Goal: Task Accomplishment & Management: Manage account settings

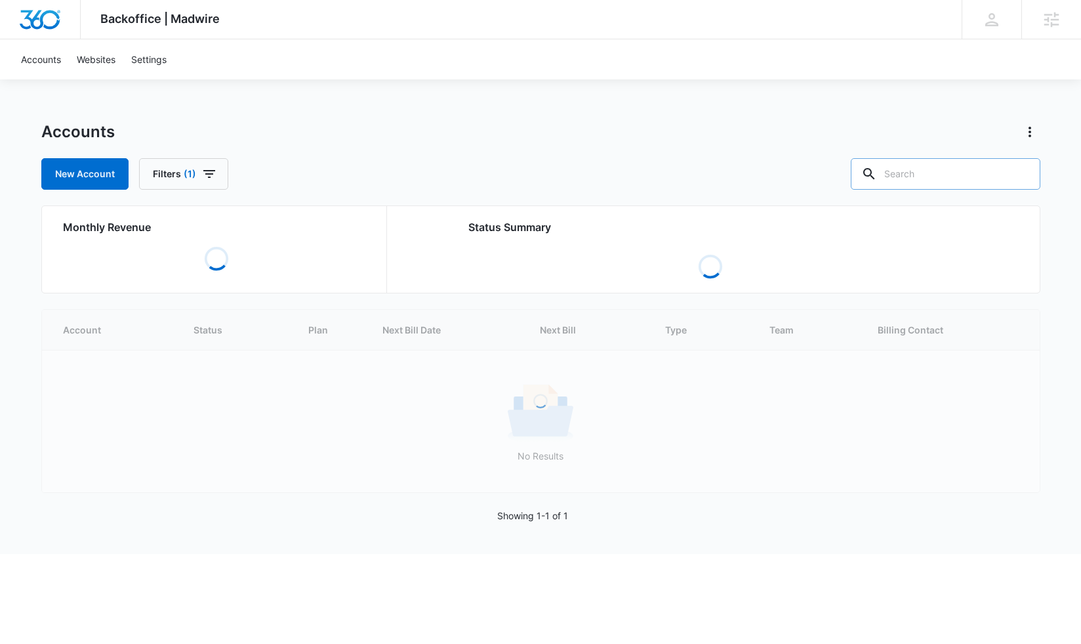
click at [954, 175] on input "text" at bounding box center [946, 173] width 190 height 31
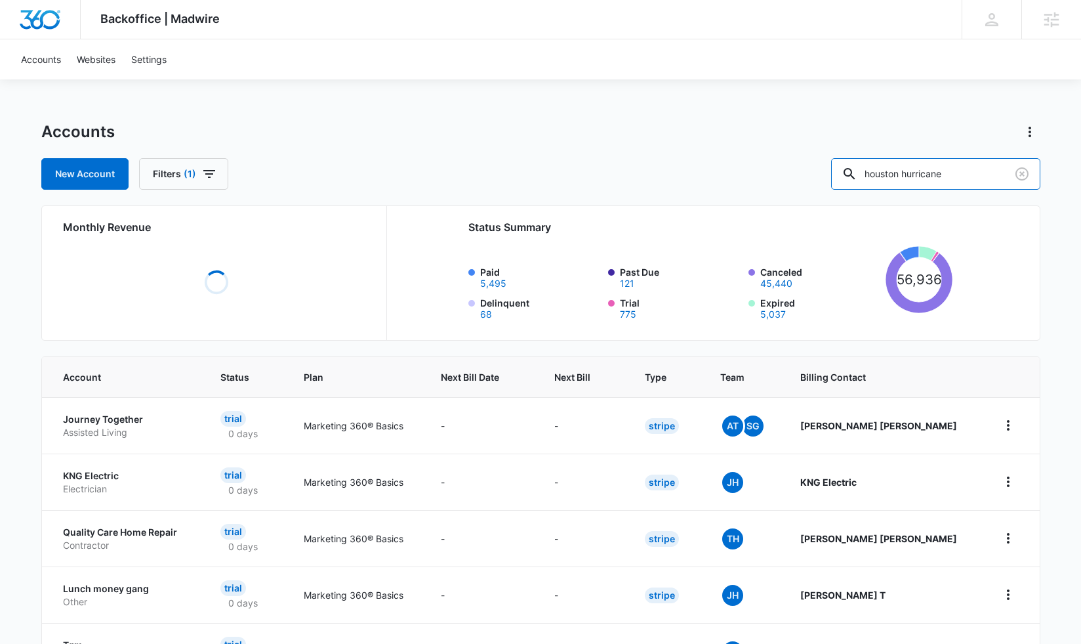
type input "houston hurricane"
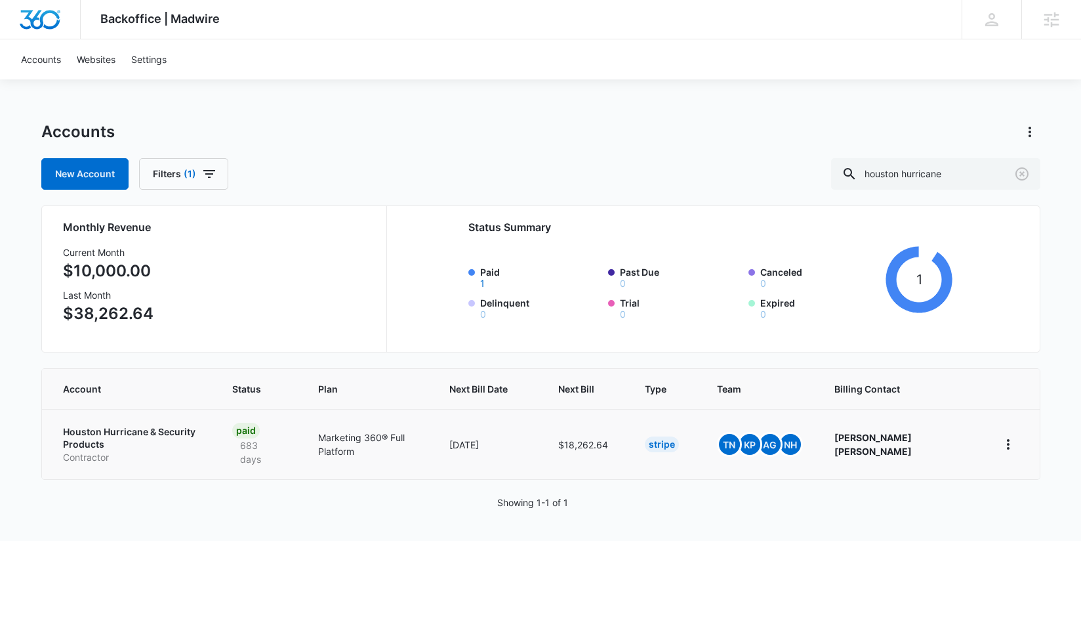
click at [138, 431] on p "Houston Hurricane & Security Products" at bounding box center [132, 438] width 138 height 26
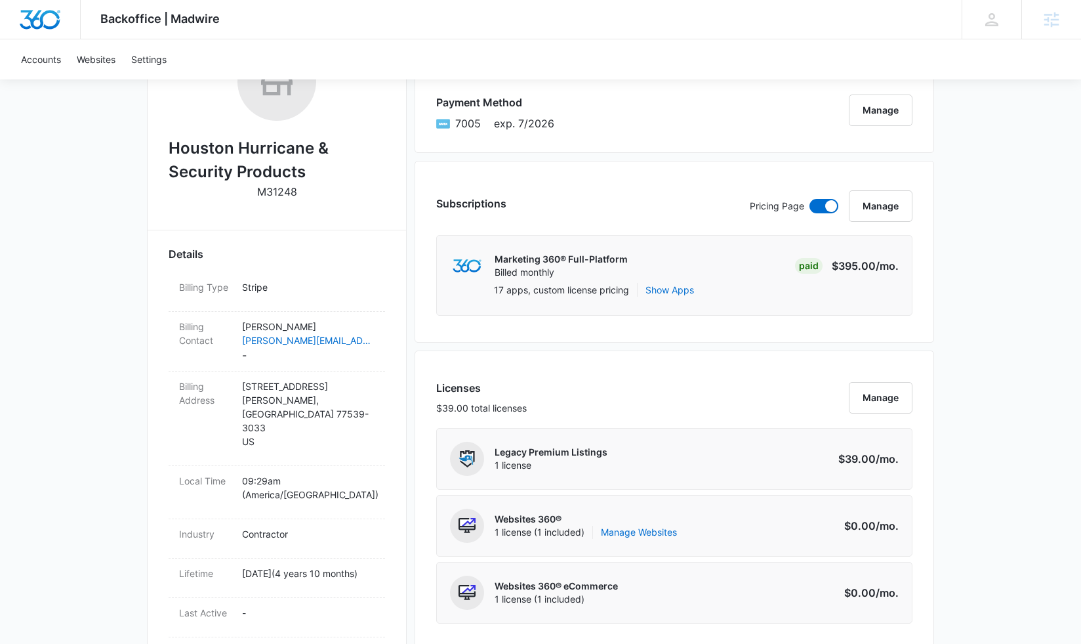
scroll to position [197, 0]
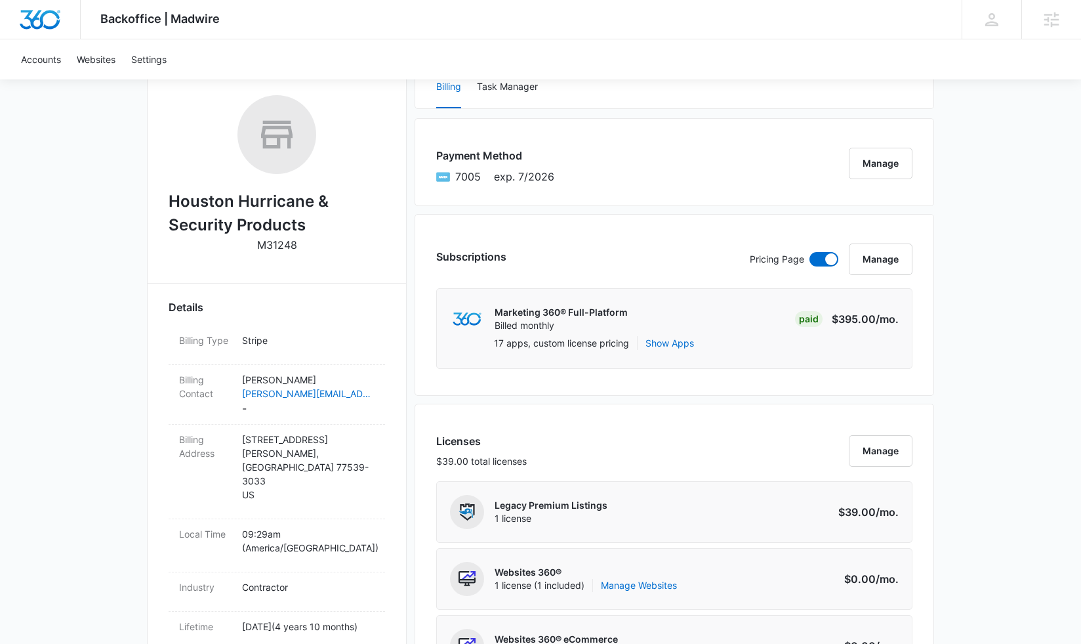
click at [278, 244] on p "M31248" at bounding box center [277, 245] width 40 height 16
copy p "M31248"
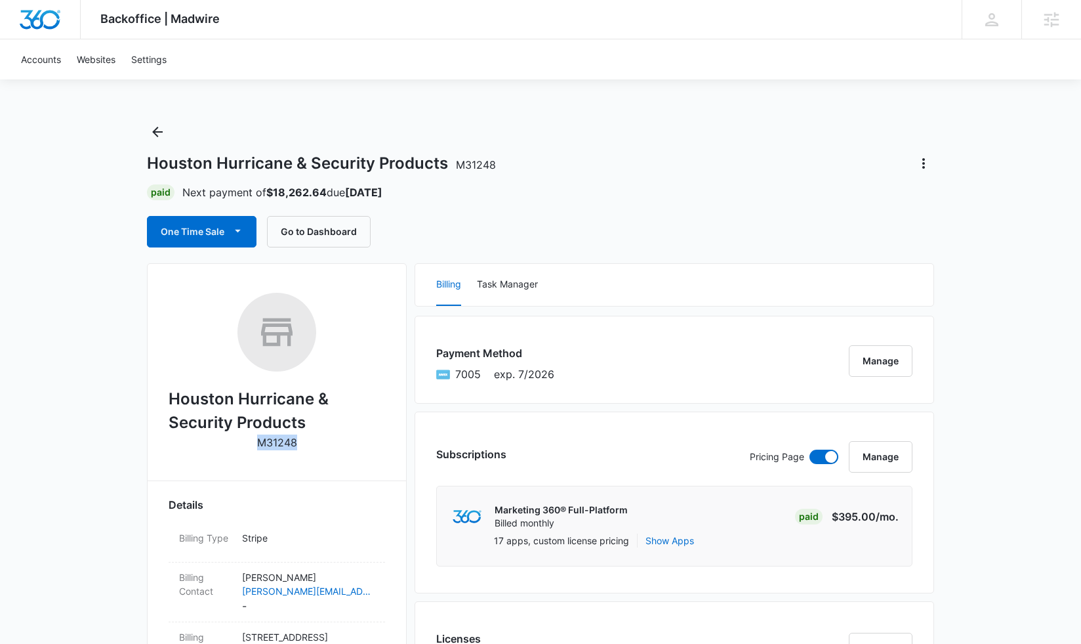
scroll to position [0, 0]
click at [534, 226] on div "One Time Sale Go to Dashboard" at bounding box center [540, 231] width 787 height 31
click at [232, 243] on button "One Time Sale" at bounding box center [202, 231] width 110 height 31
click at [211, 281] on div "Run One-Time Payment" at bounding box center [239, 276] width 152 height 14
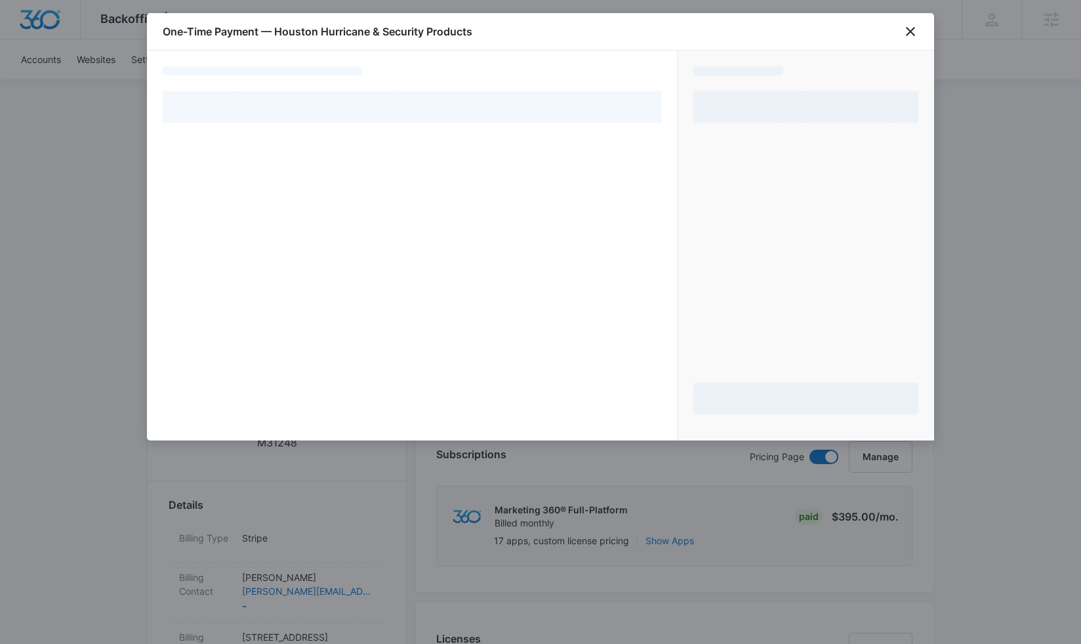
select select "pm_1Lu0wRA4n8RTgNjUaCLJ12RP"
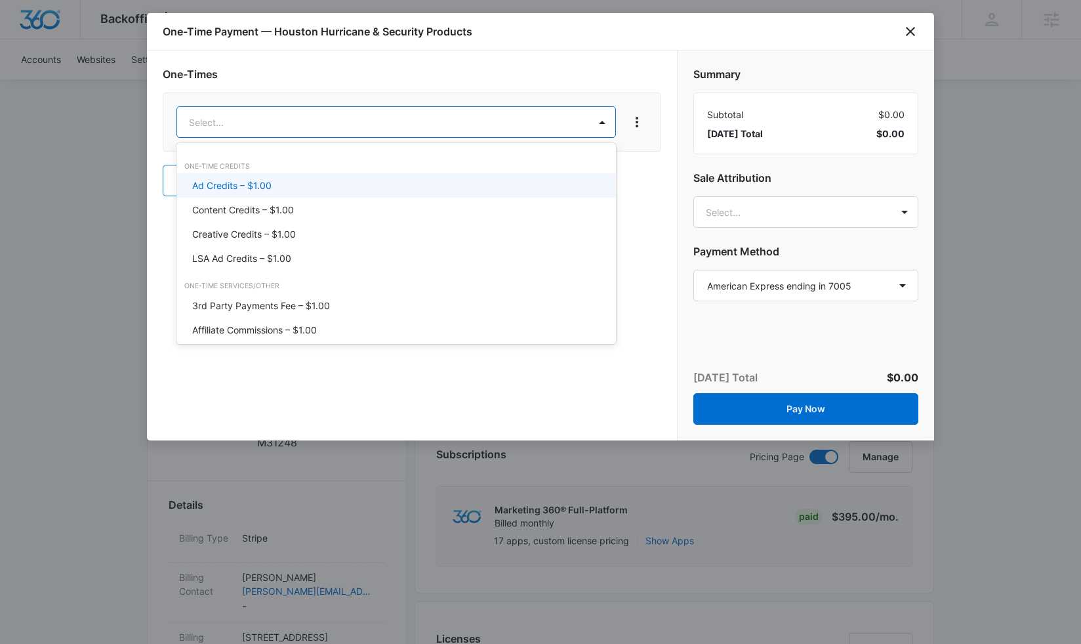
drag, startPoint x: 320, startPoint y: 184, endPoint x: 346, endPoint y: 157, distance: 38.0
click at [320, 184] on div "Ad Credits – $1.00" at bounding box center [394, 185] width 405 height 14
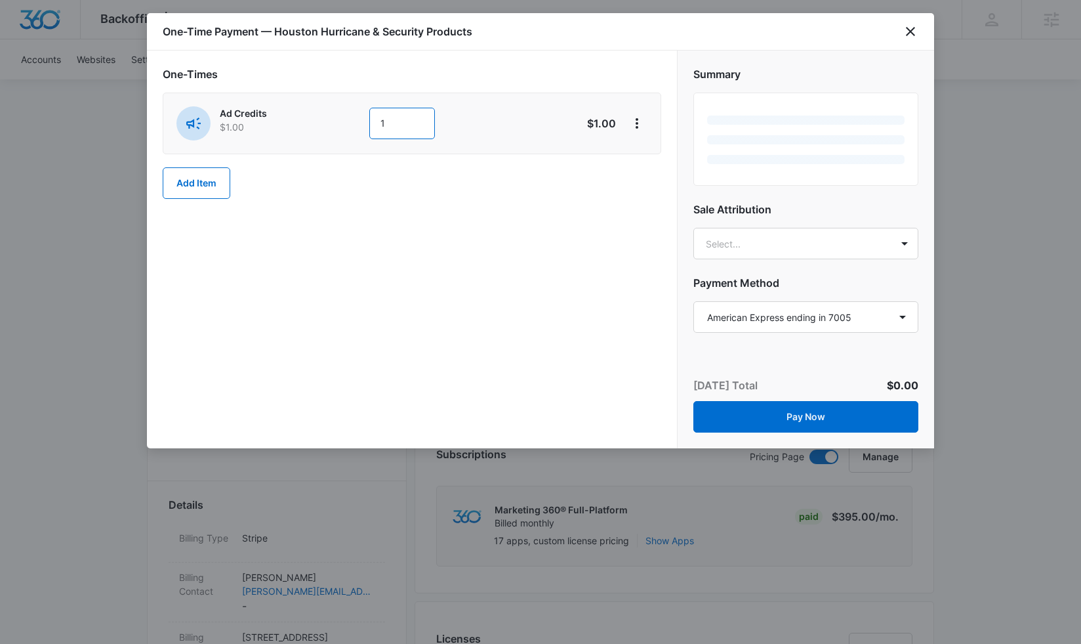
click at [396, 135] on input "1" at bounding box center [402, 123] width 66 height 31
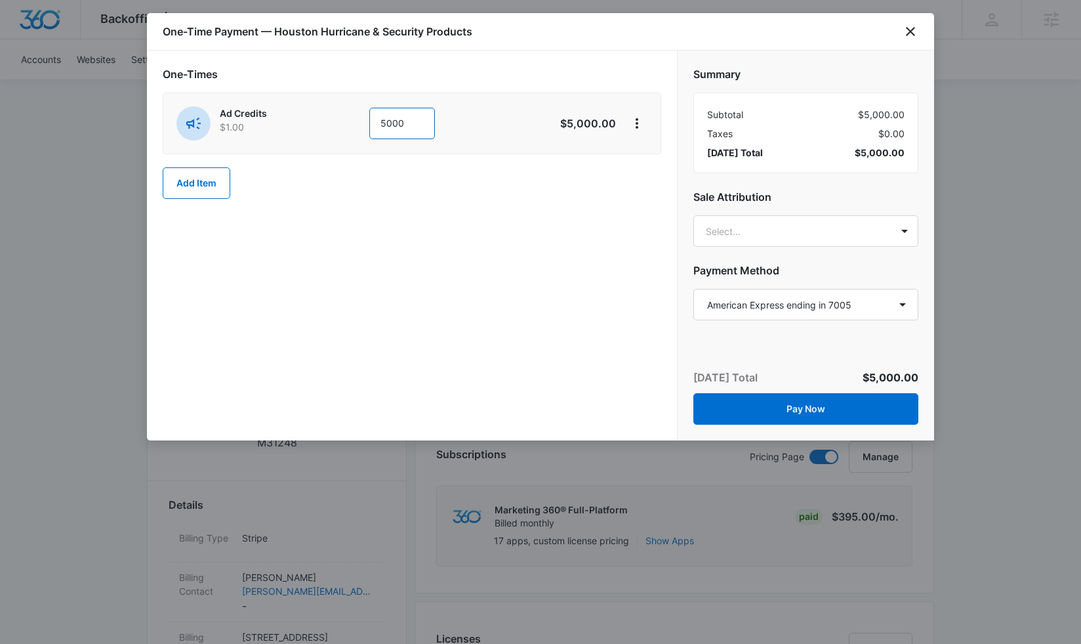
type input "5000"
click at [330, 305] on div "One-Times Ad Credits $1.00 5000 $5,000.00 Add Item" at bounding box center [412, 246] width 530 height 390
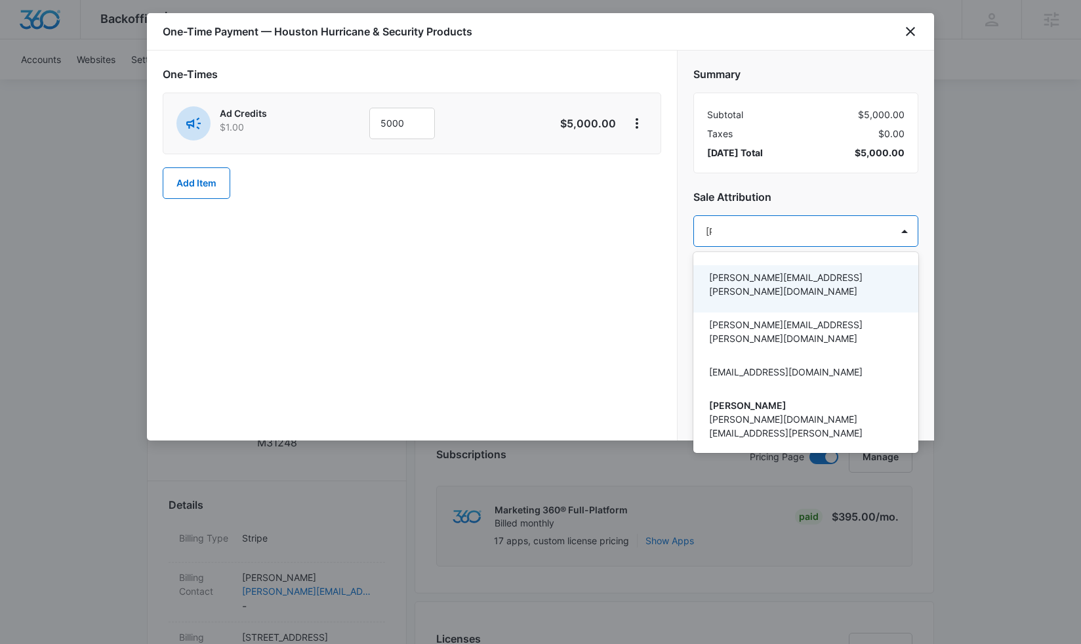
type input "tomm"
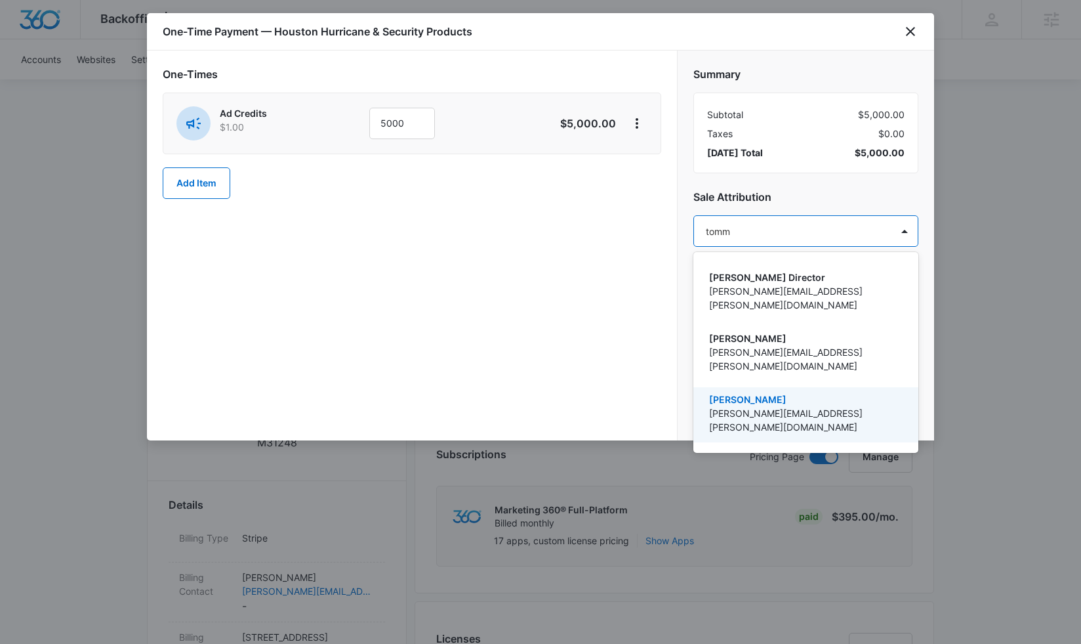
click at [745, 406] on p "[PERSON_NAME][EMAIL_ADDRESS][PERSON_NAME][DOMAIN_NAME]" at bounding box center [804, 420] width 191 height 28
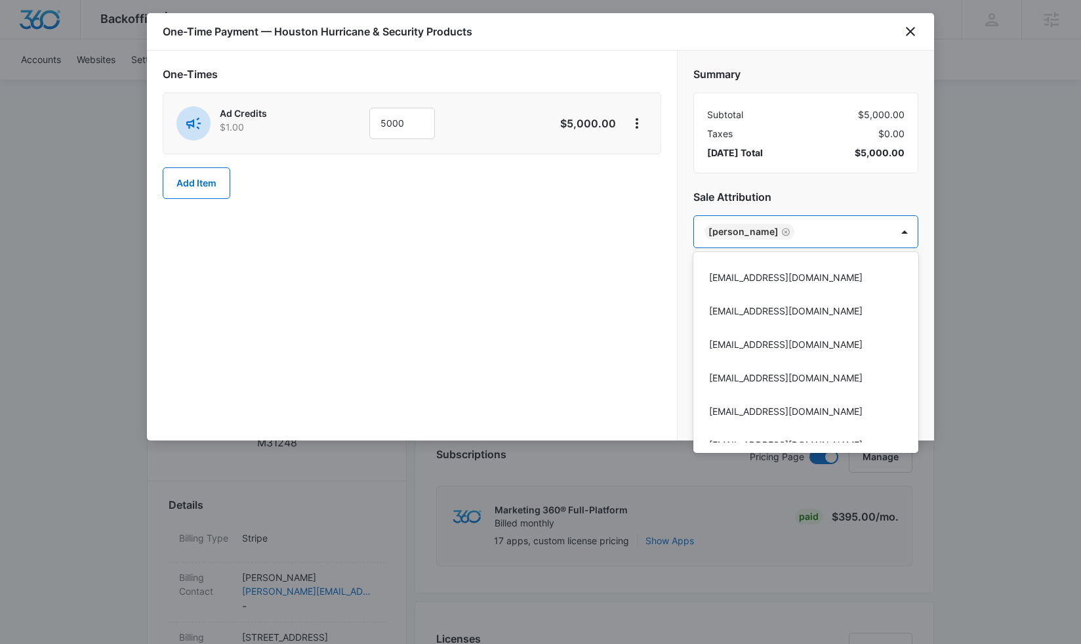
click at [612, 301] on div at bounding box center [540, 322] width 1081 height 644
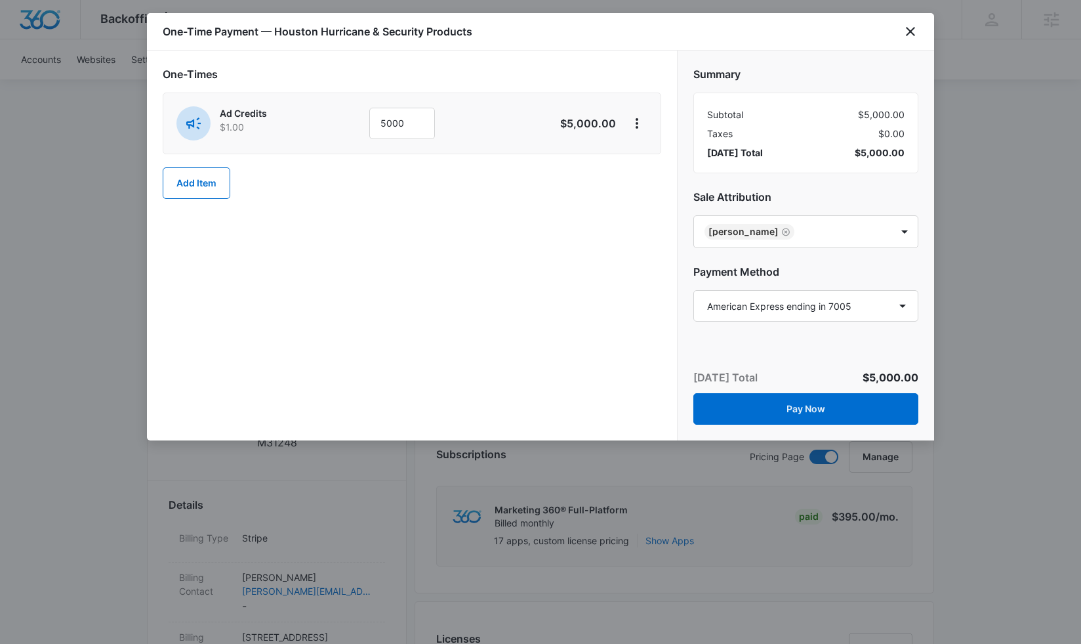
click at [800, 410] on button "Pay Now" at bounding box center [805, 408] width 225 height 31
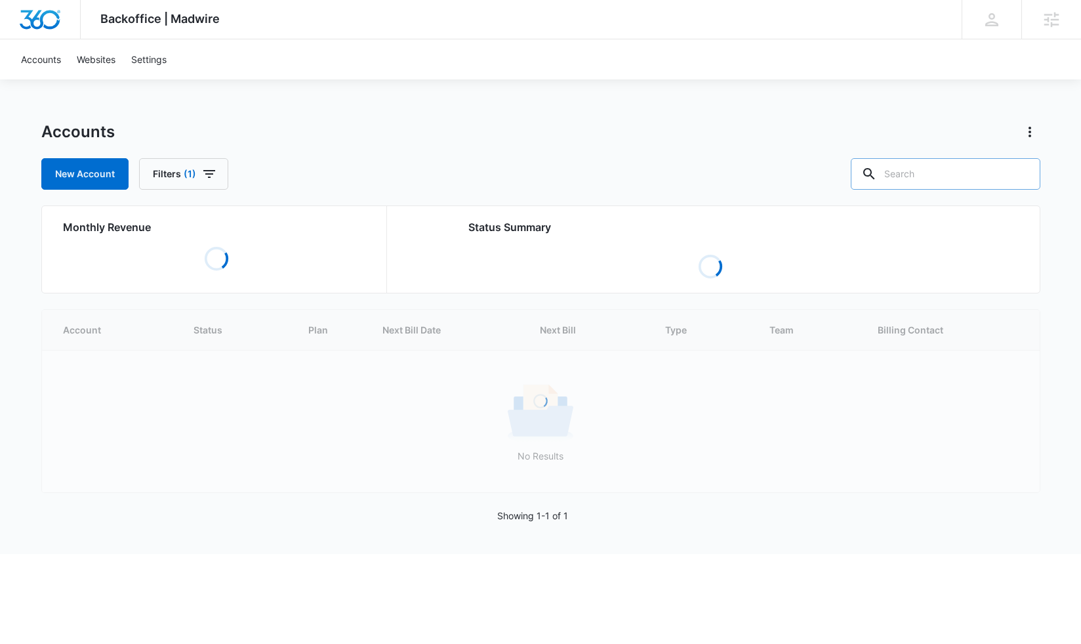
click at [920, 176] on input "text" at bounding box center [946, 173] width 190 height 31
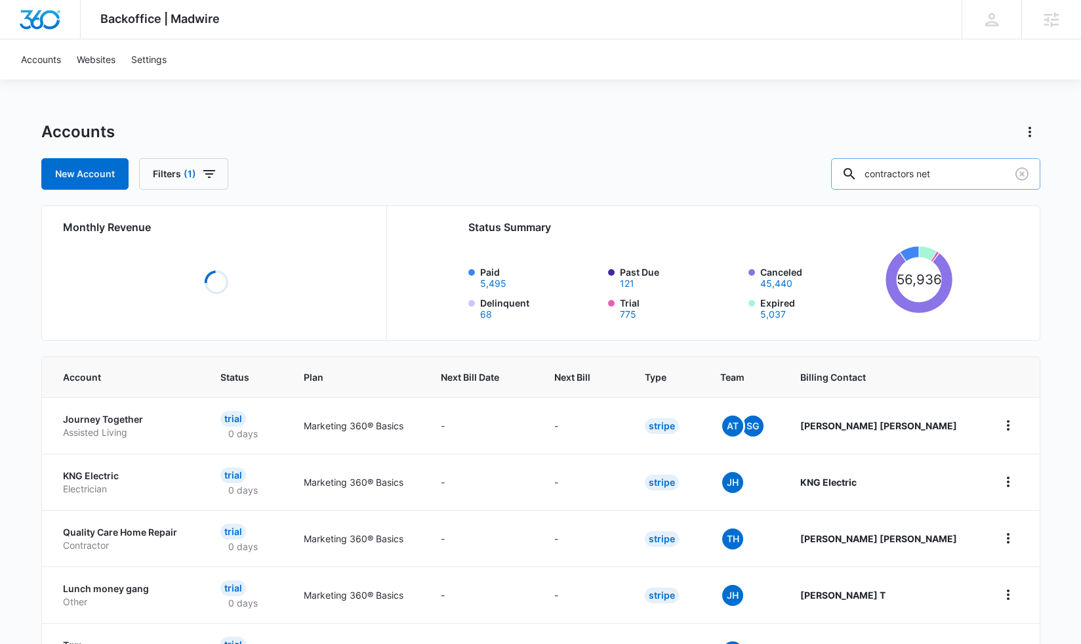
type input "contractors net"
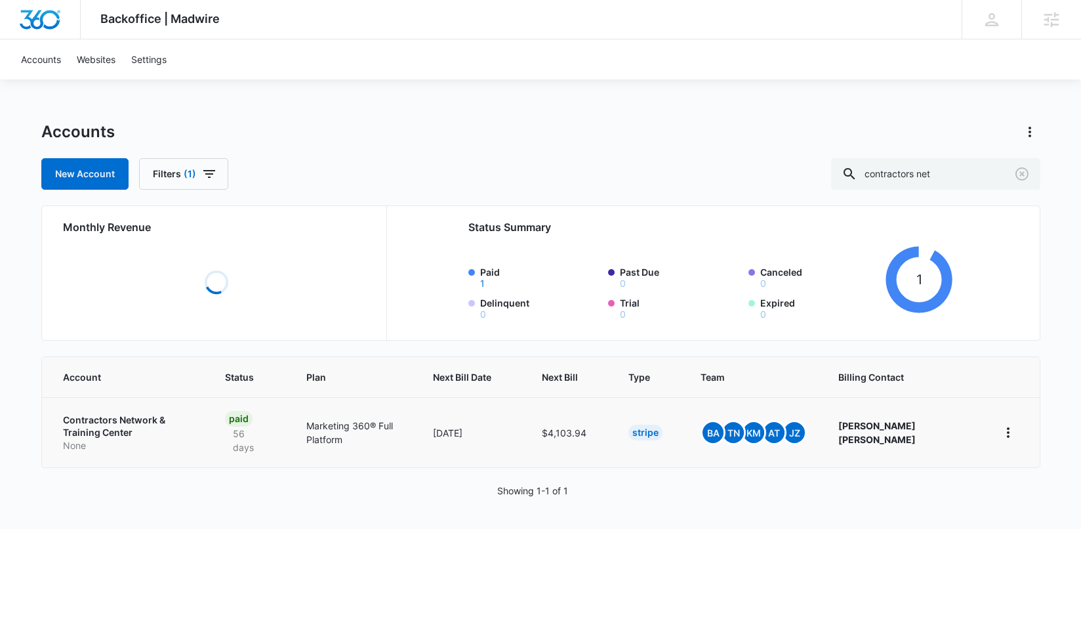
click at [101, 421] on td "Contractors Network & Training Center None" at bounding box center [125, 432] width 167 height 70
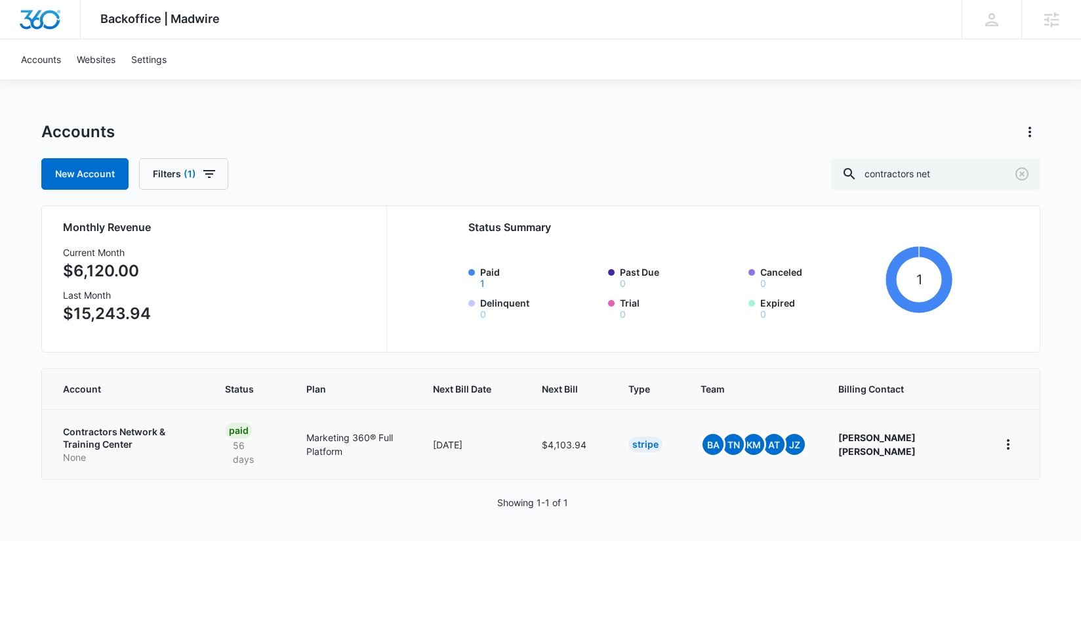
click at [98, 433] on p "Contractors Network & Training Center" at bounding box center [128, 438] width 131 height 26
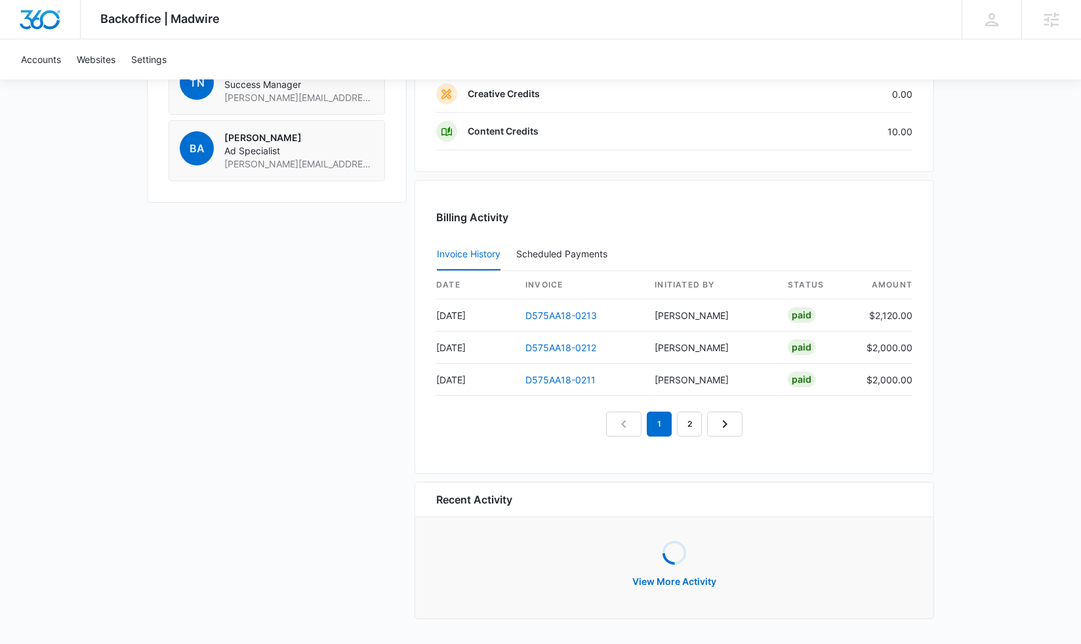
scroll to position [1231, 0]
